Goal: Information Seeking & Learning: Learn about a topic

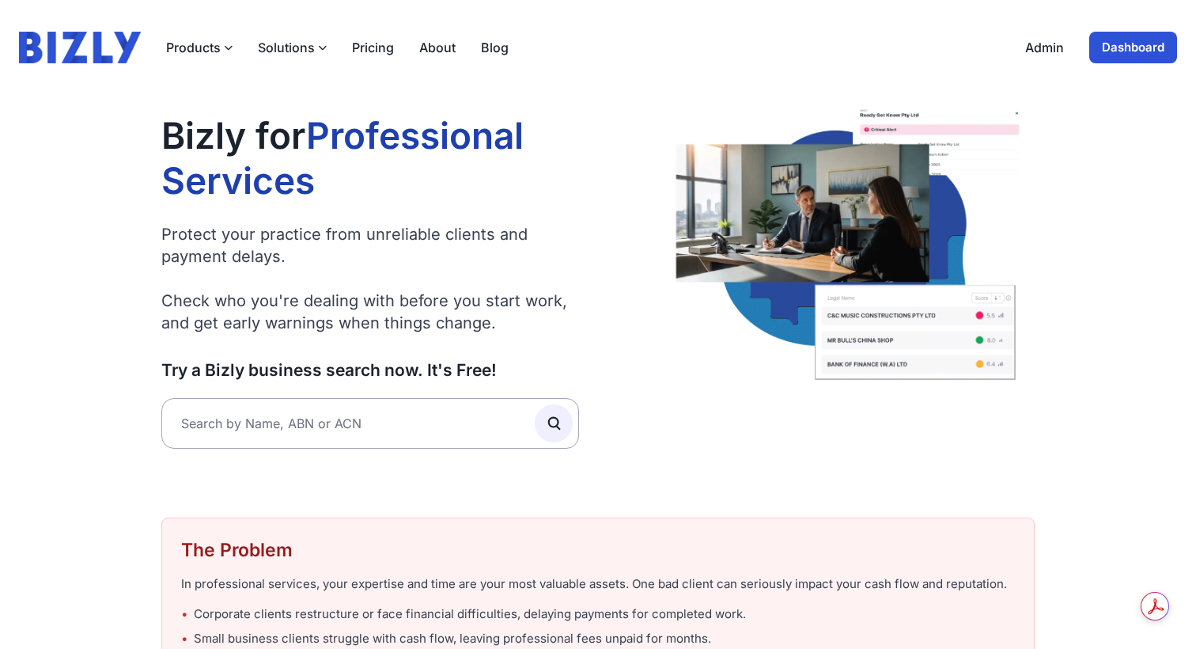
scroll to position [1377, 0]
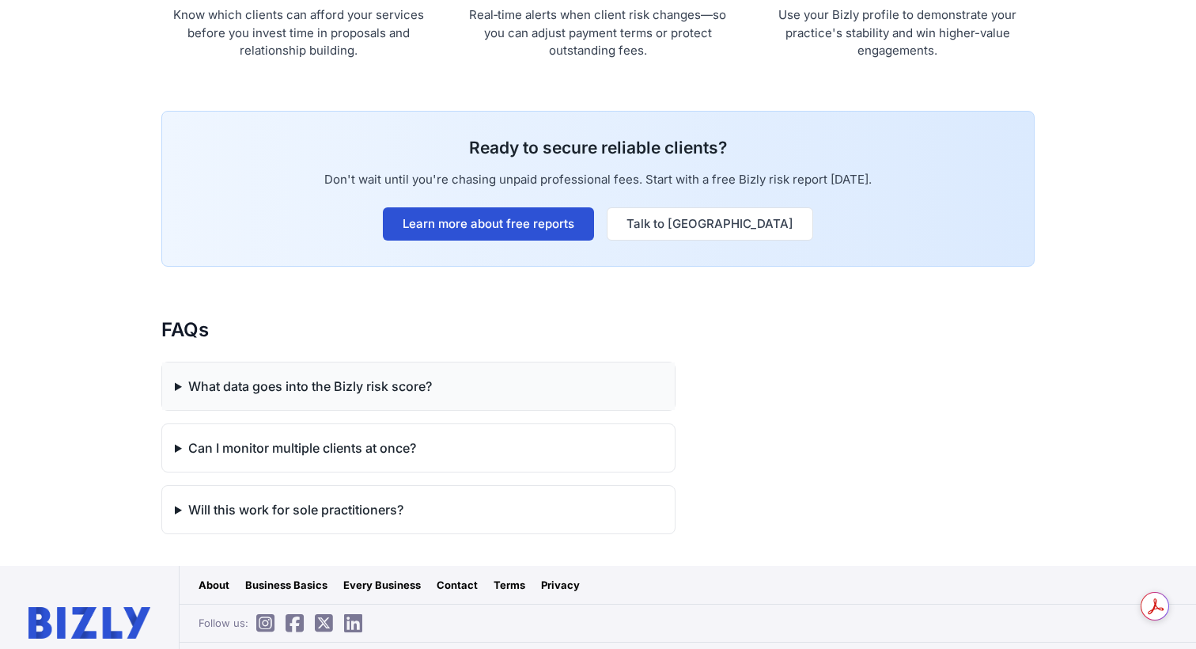
click at [316, 391] on summary "What data goes into the Bizly risk score?" at bounding box center [418, 385] width 513 height 47
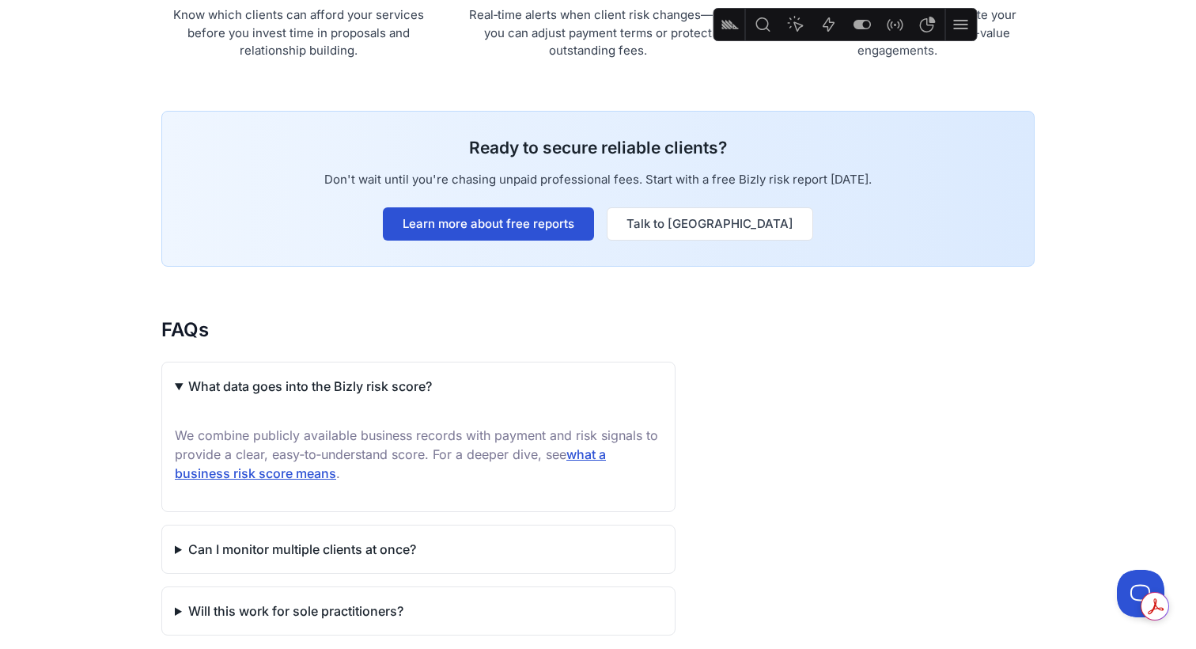
scroll to position [0, 0]
click at [602, 452] on link "what a business risk score means" at bounding box center [390, 463] width 431 height 35
